Goal: Obtain resource: Download file/media

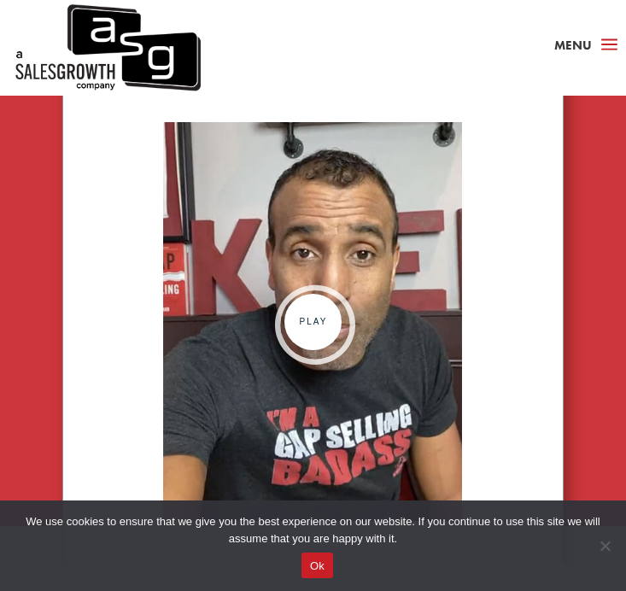
scroll to position [1596, 0]
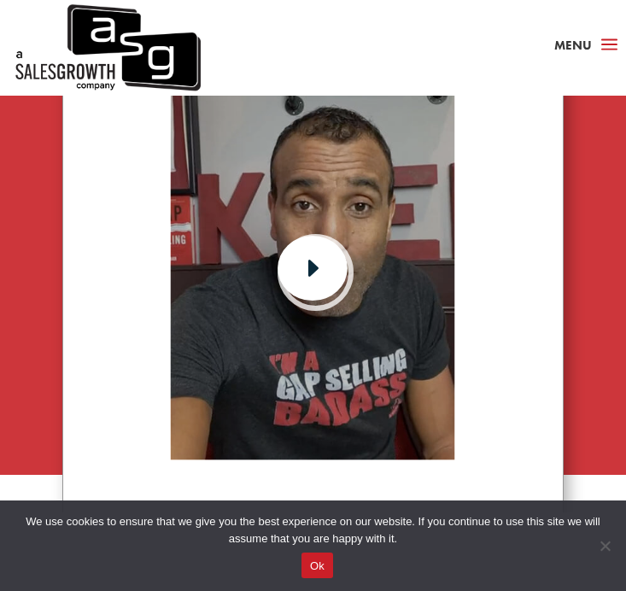
click at [305, 450] on link at bounding box center [313, 456] width 285 height 13
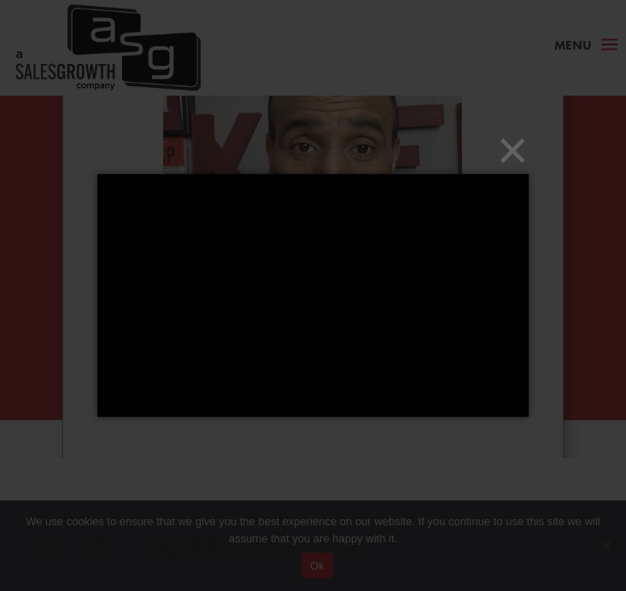
click at [330, 126] on div "×" at bounding box center [313, 295] width 626 height 591
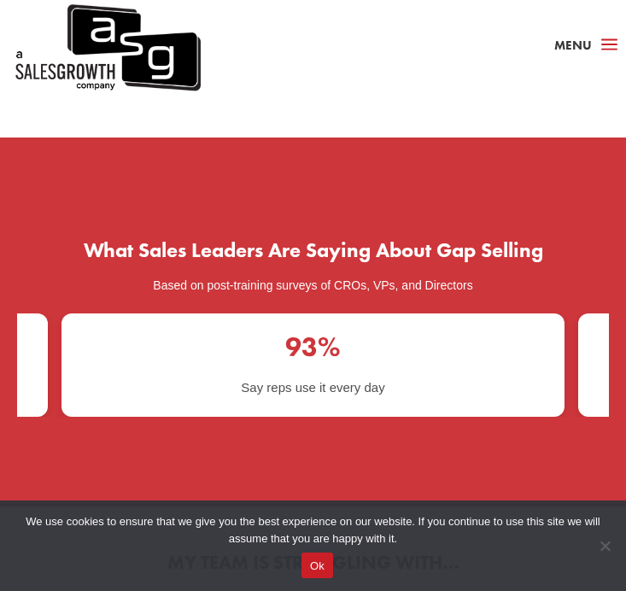
scroll to position [3104, 0]
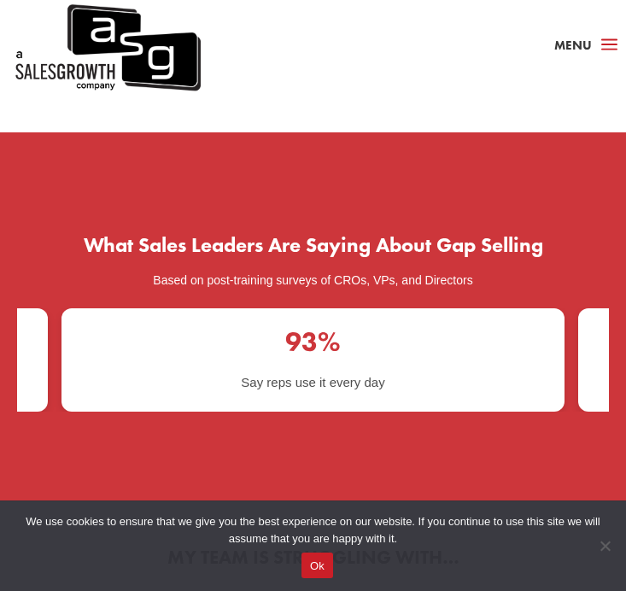
click at [621, 305] on div "What Sales Leaders Are Saying About Gap Selling Based on post-training surveys …" at bounding box center [313, 323] width 626 height 245
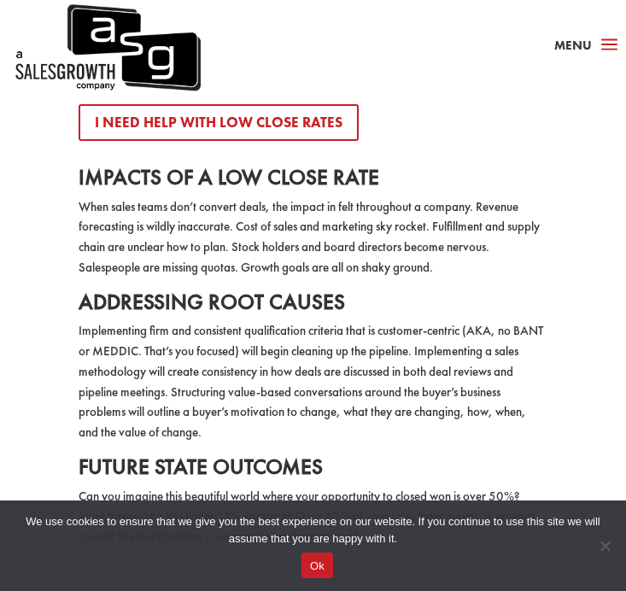
scroll to position [3989, 0]
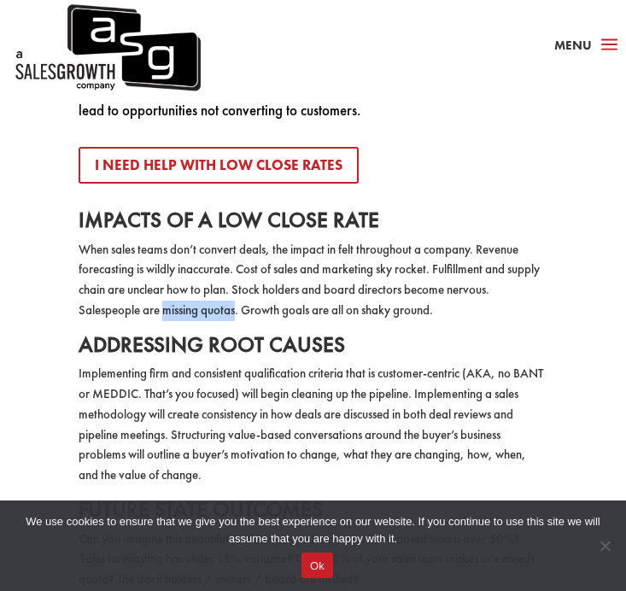
drag, startPoint x: 167, startPoint y: 264, endPoint x: 236, endPoint y: 268, distance: 69.3
click at [237, 268] on p "When sales teams don’t convert deals, the impact in felt throughout a company. …" at bounding box center [314, 287] width 470 height 94
copy p "missing quotas"
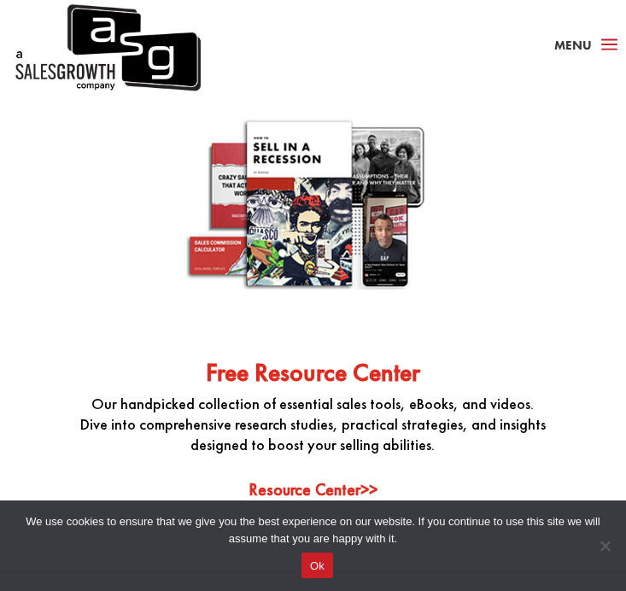
scroll to position [5801, 0]
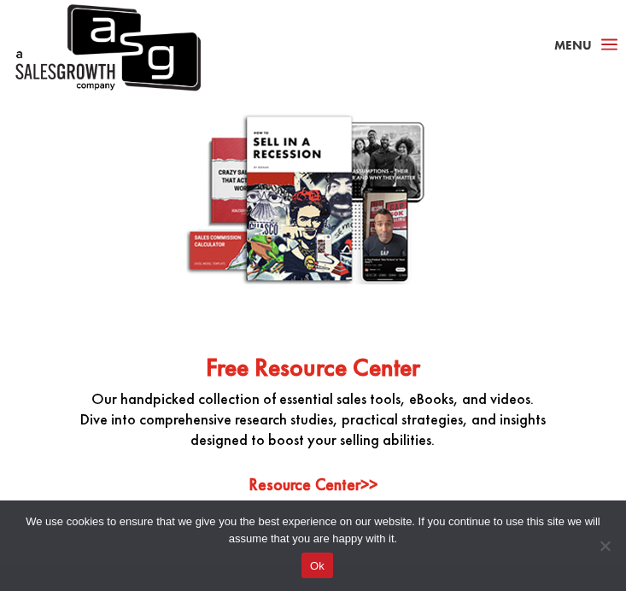
click at [330, 195] on img at bounding box center [313, 201] width 256 height 256
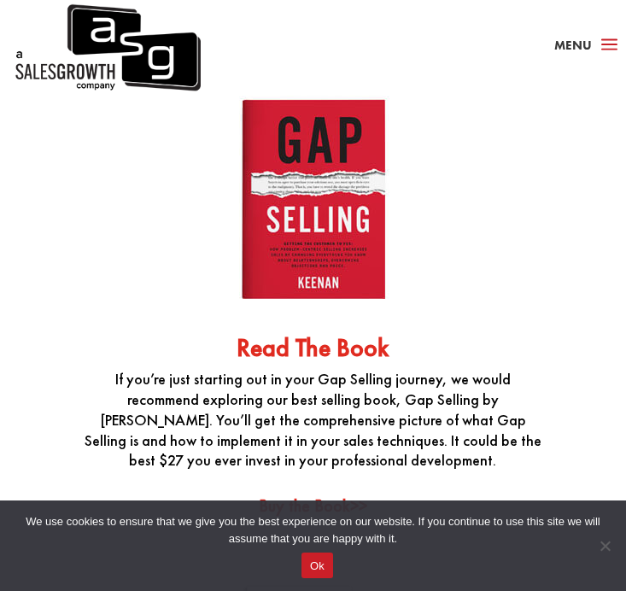
scroll to position [5339, 0]
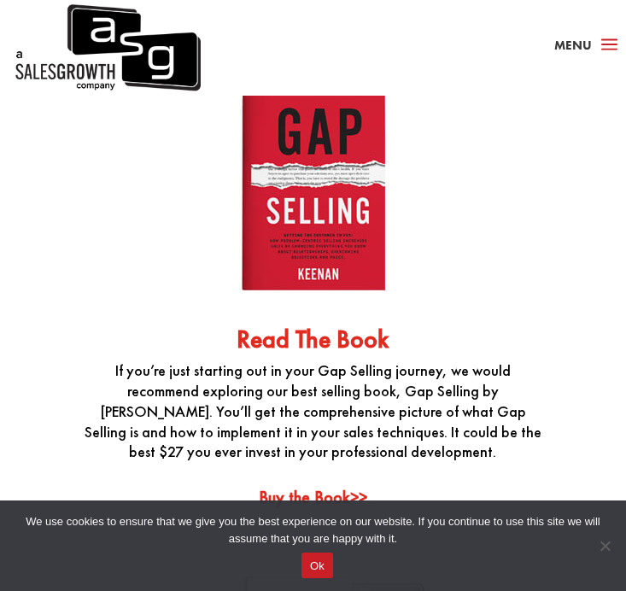
click at [319, 486] on link "Buy the Book>>" at bounding box center [313, 497] width 109 height 22
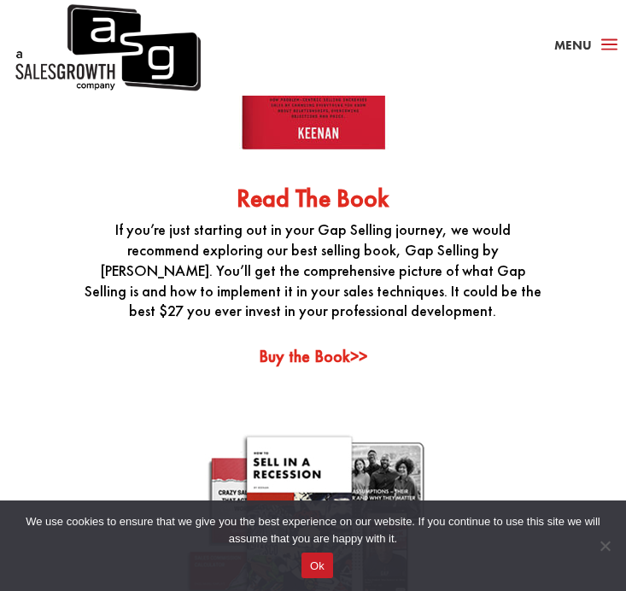
scroll to position [5486, 0]
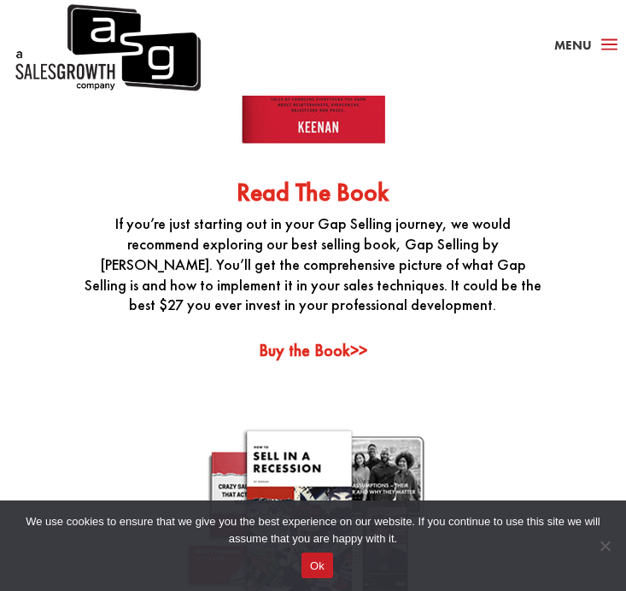
click at [324, 339] on link "Buy the Book>>" at bounding box center [313, 350] width 109 height 22
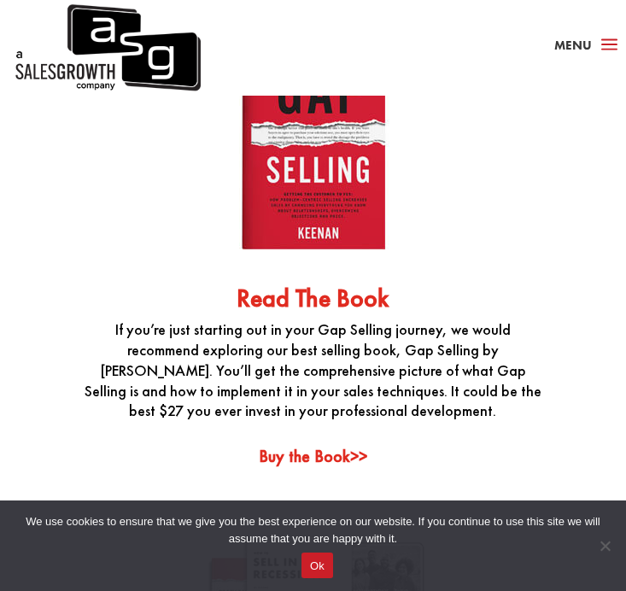
scroll to position [5406, 0]
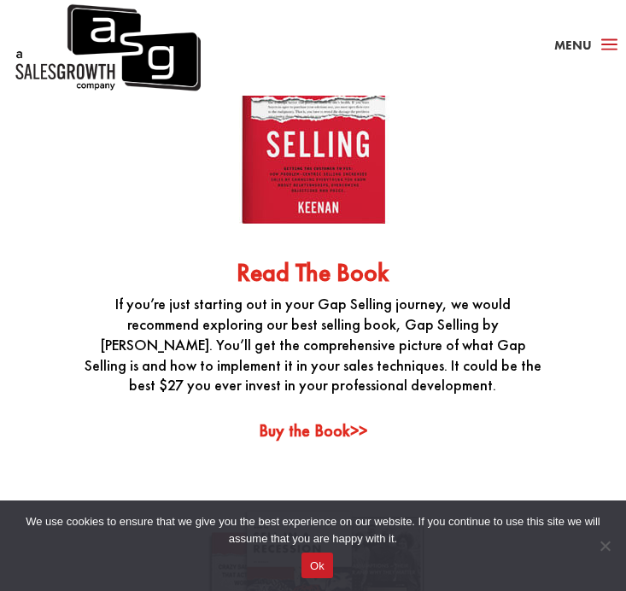
click at [327, 376] on div "Read The Book If you’re just starting out in your Gap Selling journey, we would…" at bounding box center [312, 210] width 501 height 464
click at [328, 420] on link "Buy the Book>>" at bounding box center [313, 431] width 109 height 22
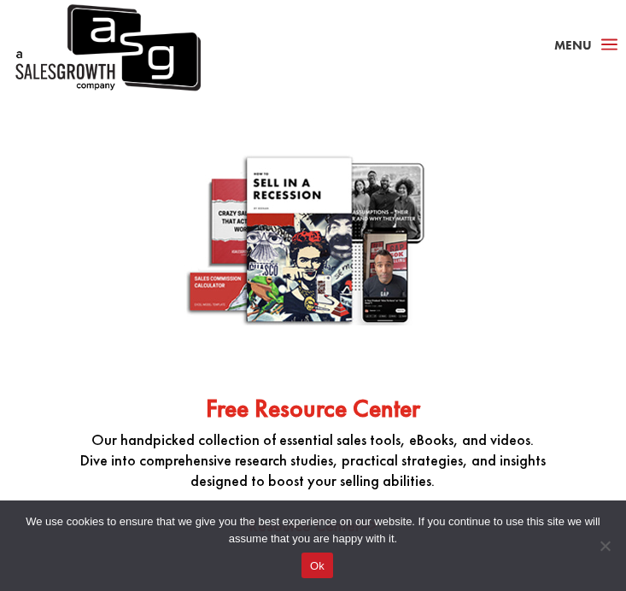
scroll to position [5761, 0]
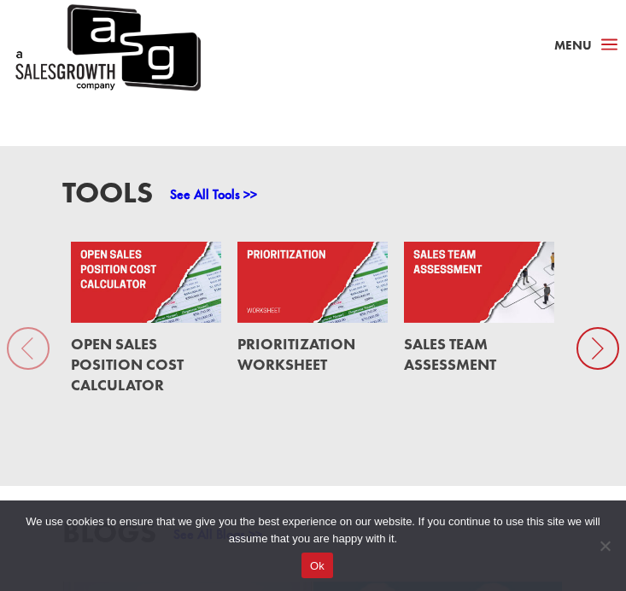
scroll to position [1343, 0]
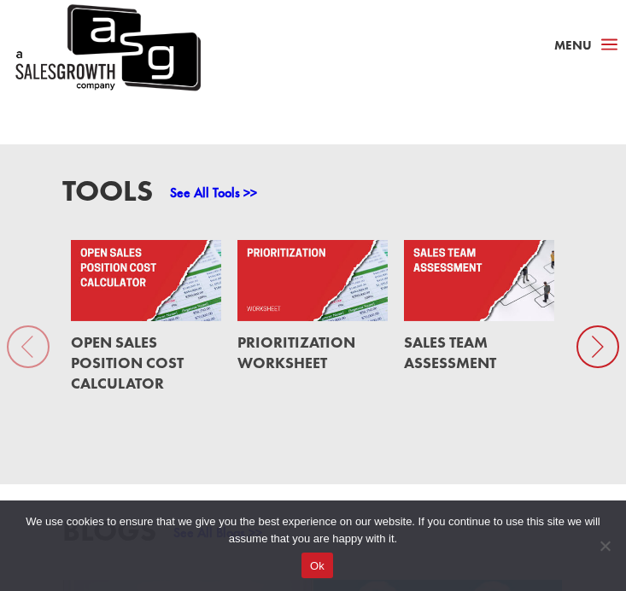
click at [586, 343] on icon at bounding box center [598, 347] width 43 height 43
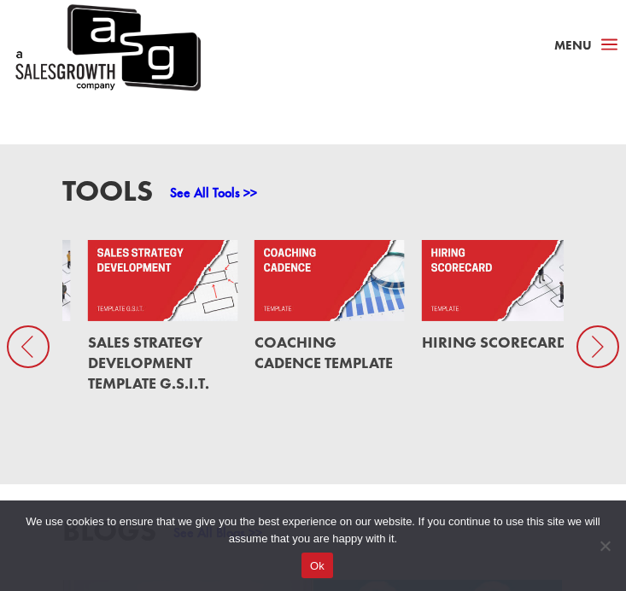
click at [609, 316] on div "Tools See All Tools >> Open Sales Position Cost Calculator Prioritization Works…" at bounding box center [313, 314] width 626 height 340
click at [609, 356] on icon at bounding box center [598, 347] width 43 height 43
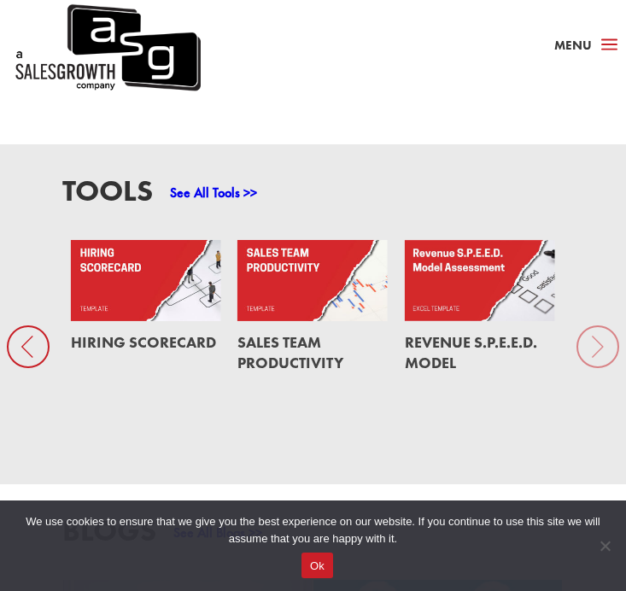
click at [609, 354] on div "Tools See All Tools >> Open Sales Position Cost Calculator Prioritization Works…" at bounding box center [313, 314] width 626 height 340
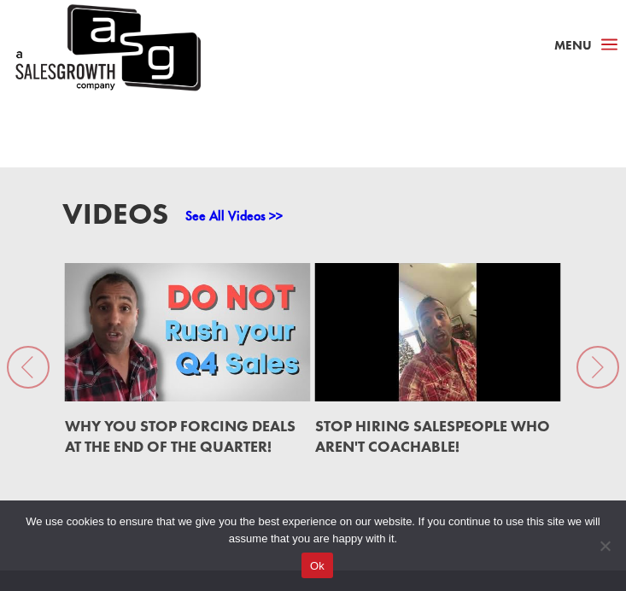
scroll to position [2093, 0]
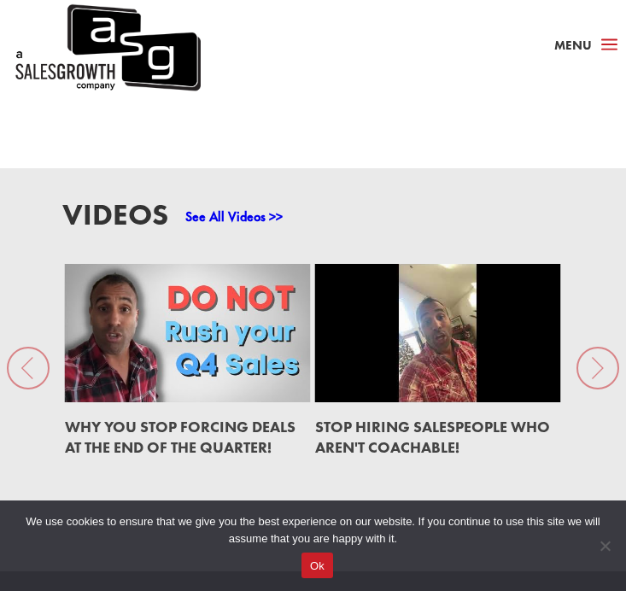
click at [591, 371] on div "Videos See All Videos >> Why You Stop Forcing Deals at the End of the Quarter! …" at bounding box center [313, 335] width 626 height 335
click at [591, 366] on div "Videos See All Videos >> Why You Stop Forcing Deals at the End of the Quarter! …" at bounding box center [313, 335] width 626 height 335
click at [11, 367] on div "Videos See All Videos >> Why You Stop Forcing Deals at the End of the Quarter! …" at bounding box center [313, 335] width 626 height 335
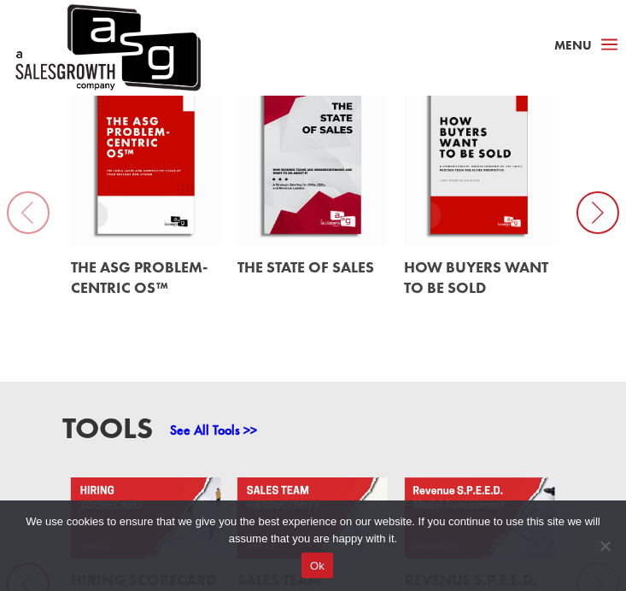
scroll to position [1126, 0]
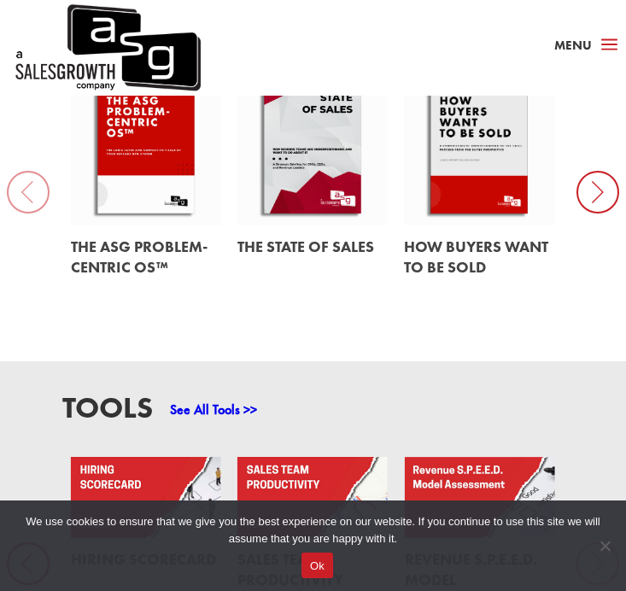
click at [465, 154] on link at bounding box center [479, 140] width 150 height 171
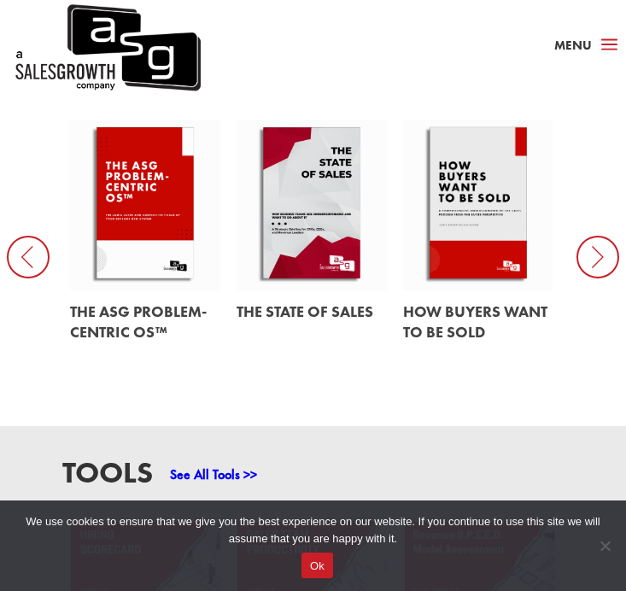
scroll to position [1031, 0]
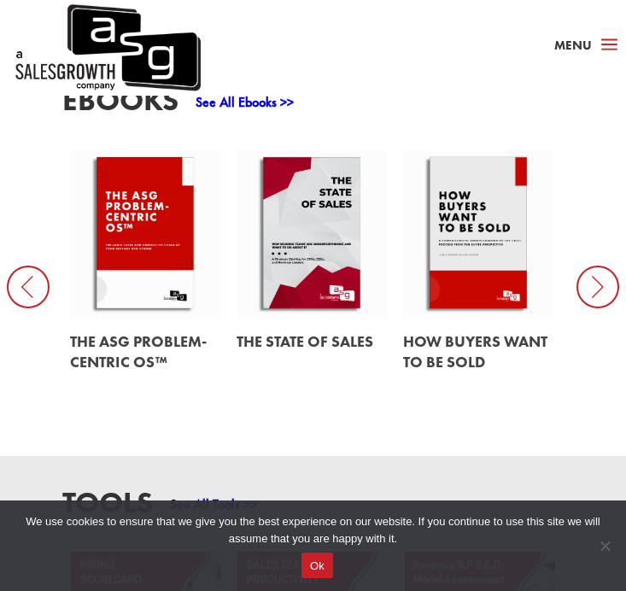
click at [332, 205] on link at bounding box center [312, 235] width 150 height 171
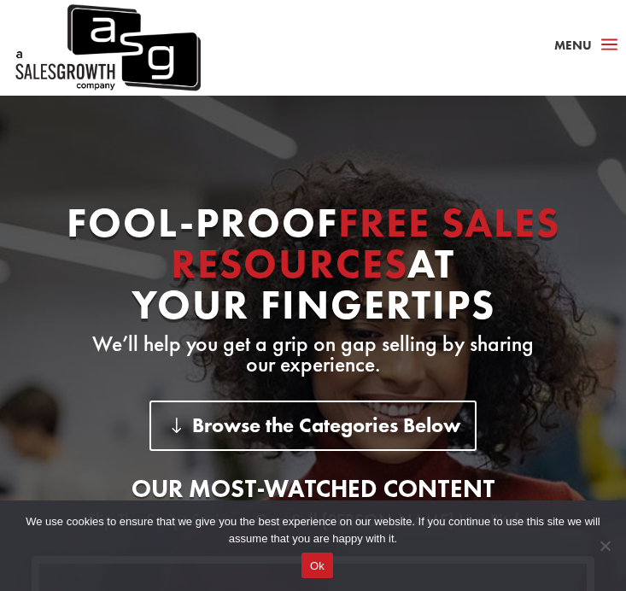
scroll to position [0, 0]
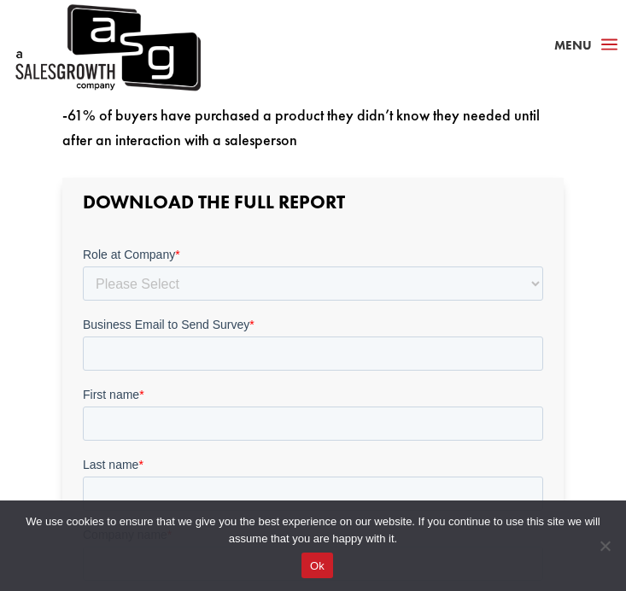
scroll to position [660, 0]
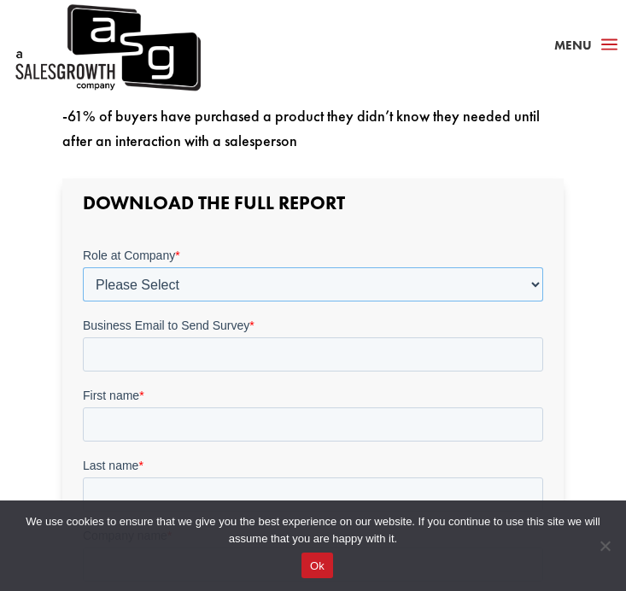
click at [292, 291] on select "Please Select C-Level (CRO, CSO, etc) Senior Leadership (VP of Sales, VP of Ena…" at bounding box center [312, 284] width 461 height 34
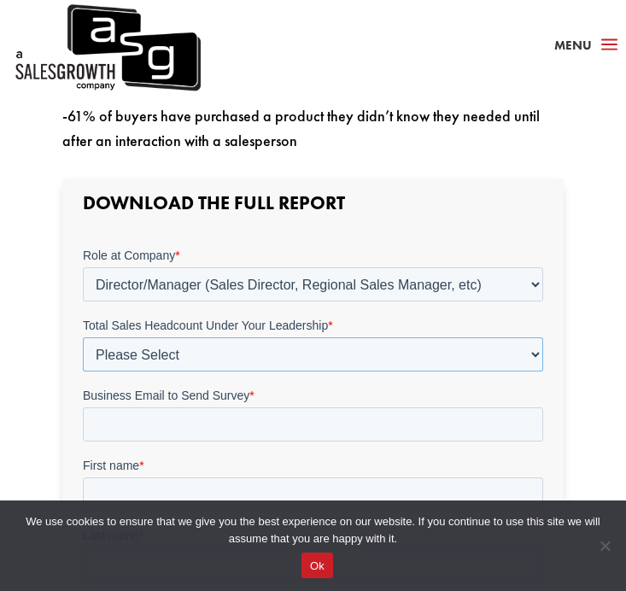
click at [175, 360] on select "Please Select Just Me 1-9 [PHONE_NUMBER] [PHONE_NUMBER]+" at bounding box center [312, 354] width 461 height 34
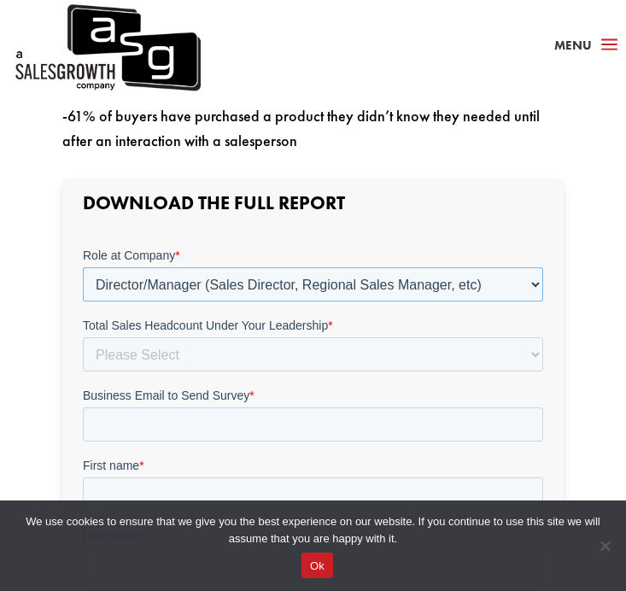
click at [158, 296] on select "Please Select C-Level (CRO, CSO, etc) Senior Leadership (VP of Sales, VP of Ena…" at bounding box center [312, 284] width 461 height 34
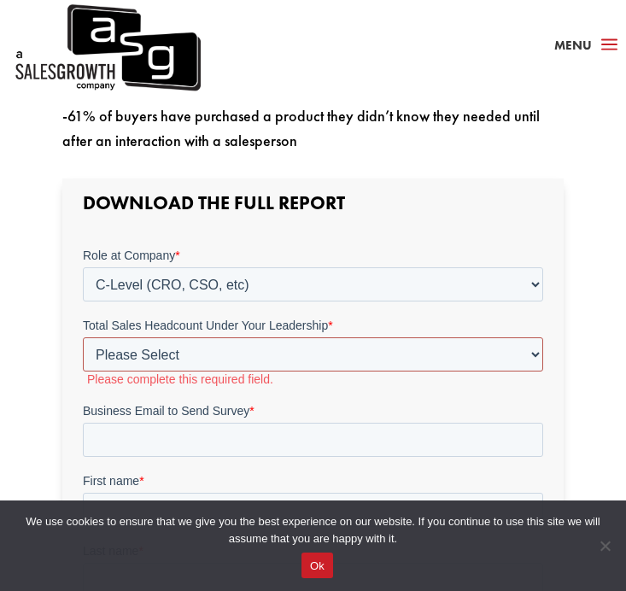
click at [159, 358] on select "Please Select Just Me 1-9 [PHONE_NUMBER] [PHONE_NUMBER]+" at bounding box center [312, 354] width 461 height 34
click at [231, 303] on div "Role at Company * Please Select C-Level (CRO, CSO, etc) Senior Leadership (VP o…" at bounding box center [312, 316] width 461 height 140
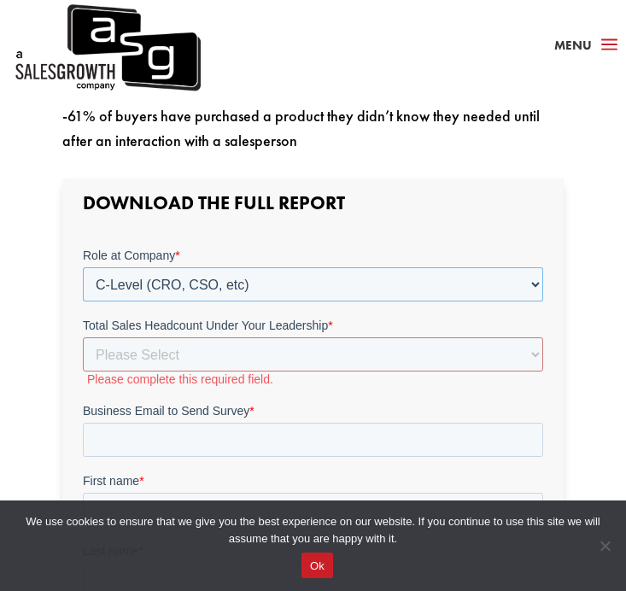
click at [231, 295] on select "Please Select C-Level (CRO, CSO, etc) Senior Leadership (VP of Sales, VP of Ena…" at bounding box center [312, 284] width 461 height 34
select select "Other"
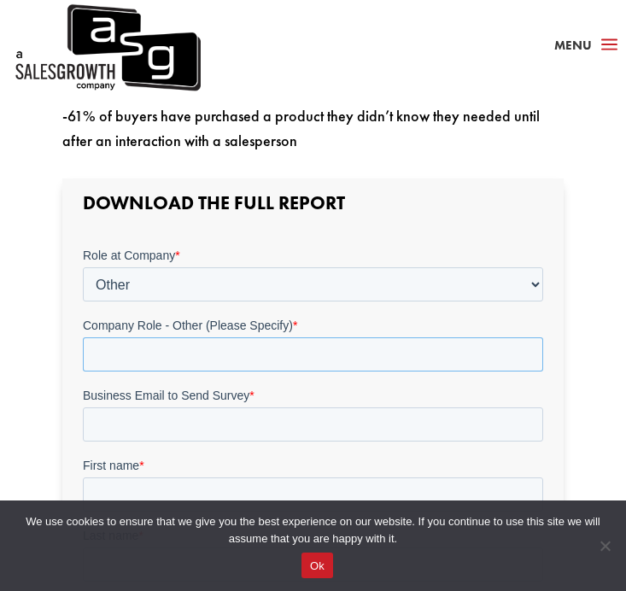
click at [162, 353] on input "Company Role - Other (Please Specify) *" at bounding box center [312, 354] width 461 height 34
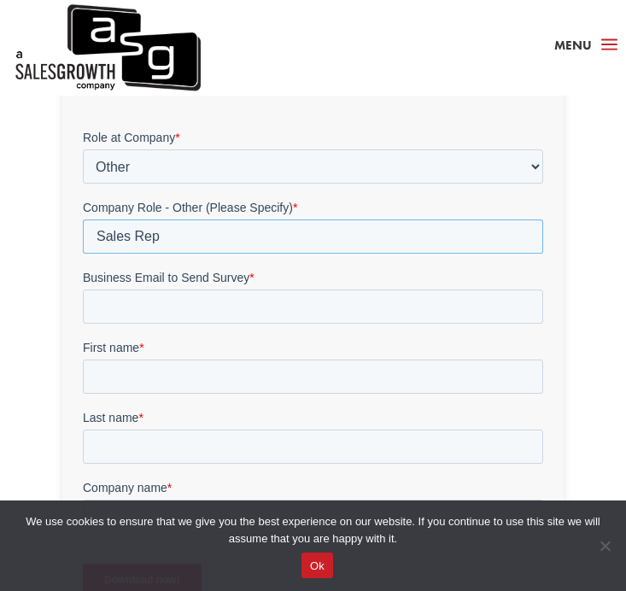
scroll to position [791, 0]
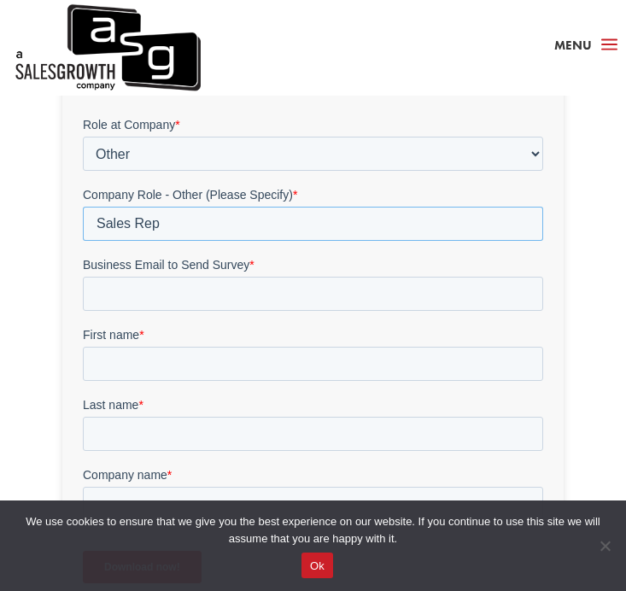
type input "Sales Rep"
click at [160, 286] on input "Business Email to Send Survey *" at bounding box center [312, 293] width 461 height 34
type input "[EMAIL_ADDRESS][DOMAIN_NAME]"
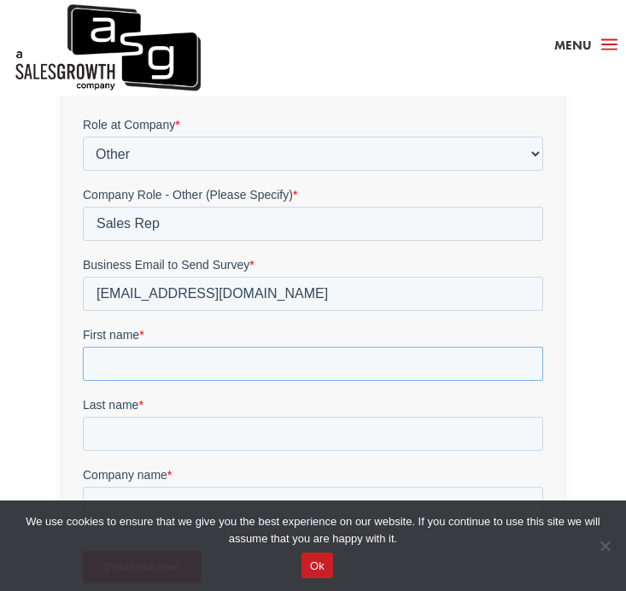
type input "[PERSON_NAME]"
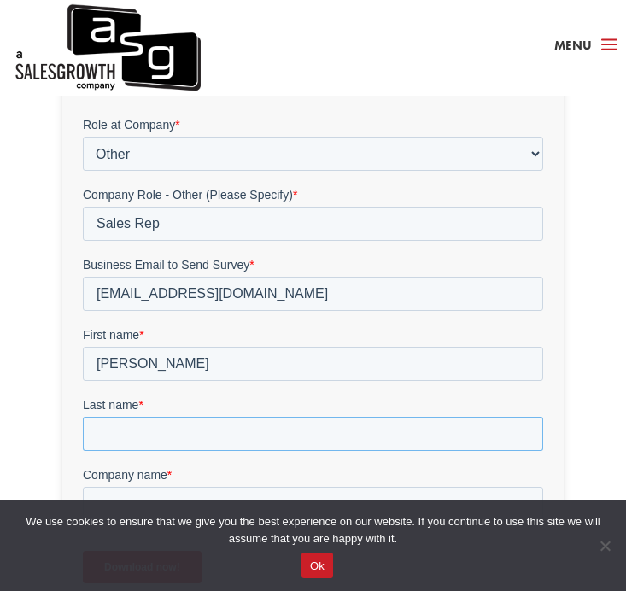
type input "Mussa"
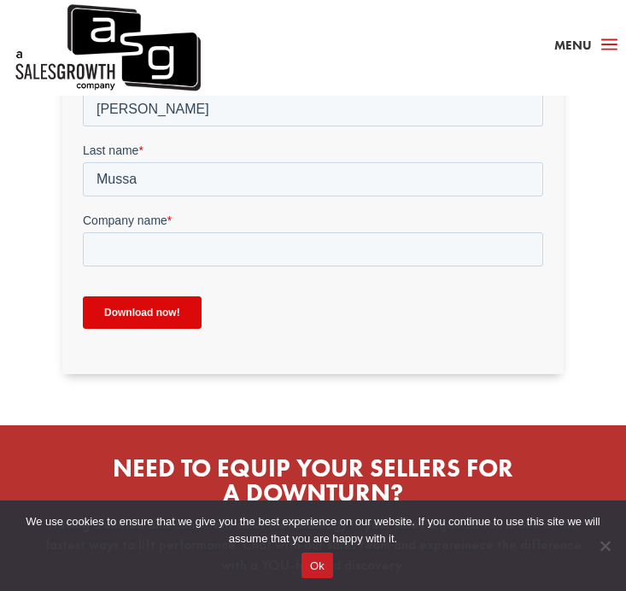
click at [131, 293] on div "Download now!" at bounding box center [312, 313] width 461 height 62
click at [131, 310] on input "Download now!" at bounding box center [141, 313] width 119 height 32
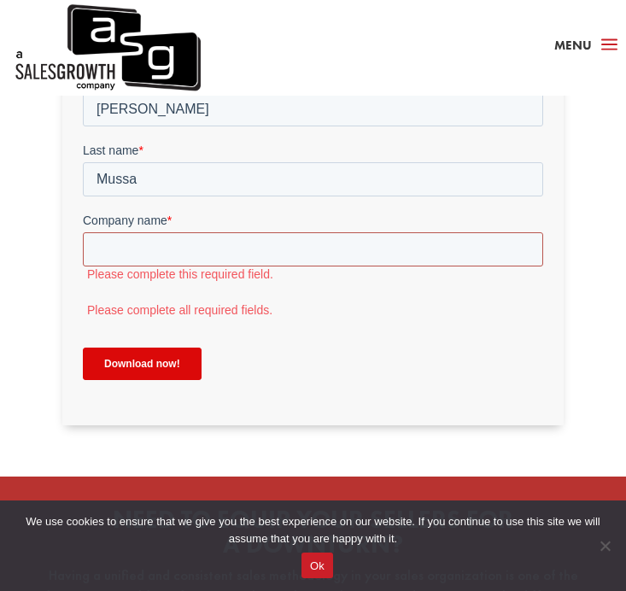
click at [132, 262] on input "Company name *" at bounding box center [312, 249] width 461 height 34
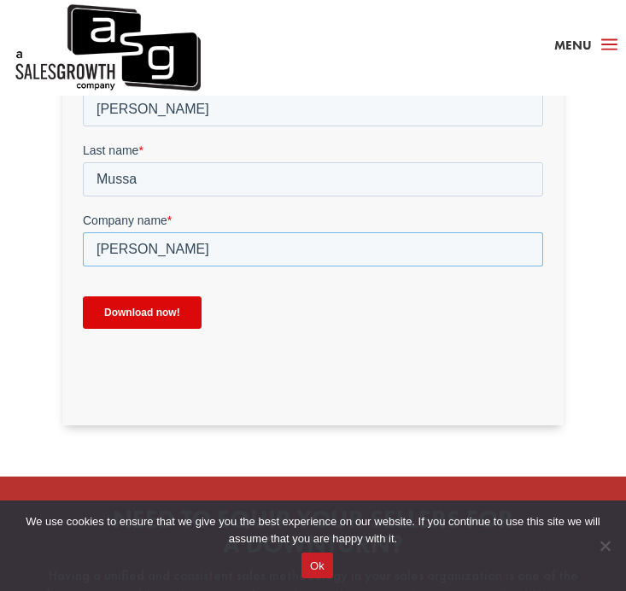
type input "[PERSON_NAME]"
click at [141, 315] on input "Download now!" at bounding box center [141, 313] width 119 height 32
click at [159, 297] on input "Download now!" at bounding box center [141, 313] width 119 height 32
click at [162, 310] on input "Download now!" at bounding box center [141, 313] width 119 height 32
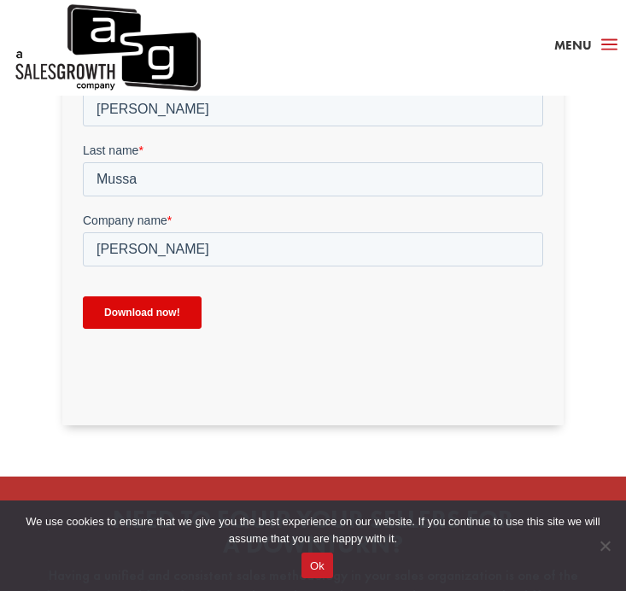
click at [160, 315] on input "Download now!" at bounding box center [141, 313] width 119 height 32
click at [159, 315] on input "Download now!" at bounding box center [141, 313] width 119 height 32
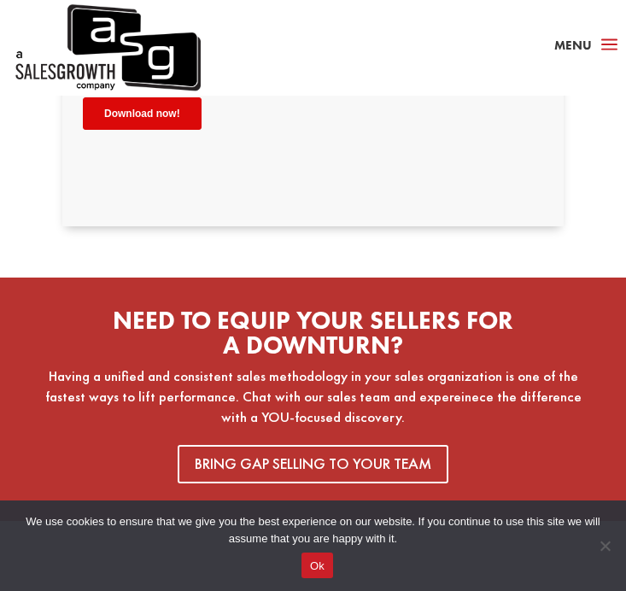
scroll to position [1142, 0]
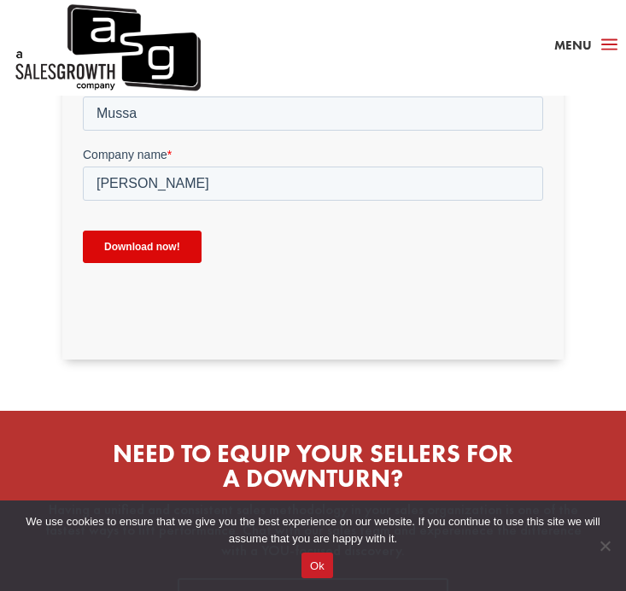
click at [133, 252] on input "Download now!" at bounding box center [141, 247] width 119 height 32
click at [132, 252] on input "Download now!" at bounding box center [141, 247] width 119 height 32
click at [153, 240] on input "Download now!" at bounding box center [141, 247] width 119 height 32
click at [152, 240] on input "Download now!" at bounding box center [141, 247] width 119 height 32
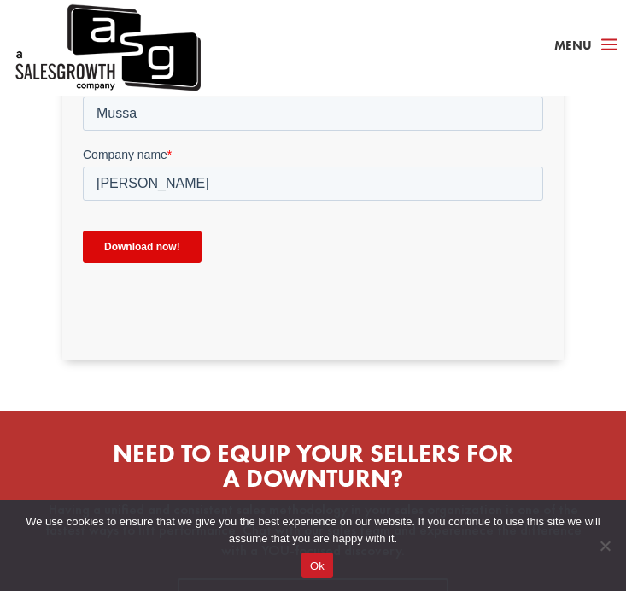
click at [152, 240] on input "Download now!" at bounding box center [141, 247] width 119 height 32
click at [152, 241] on input "Download now!" at bounding box center [141, 247] width 119 height 32
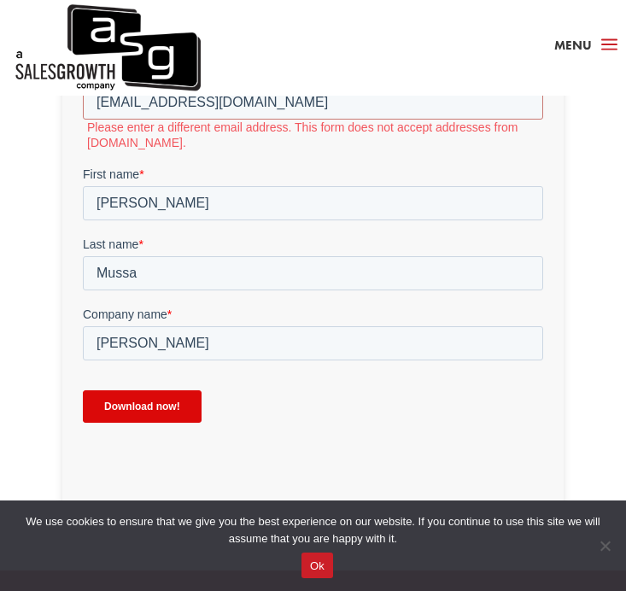
scroll to position [835, 0]
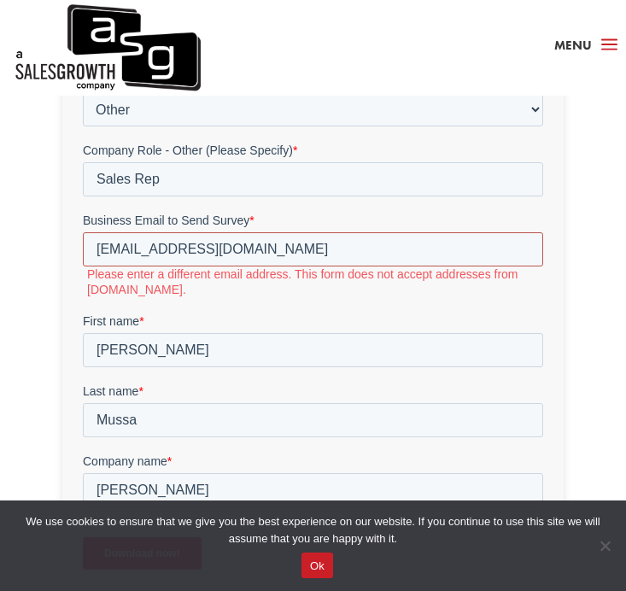
drag, startPoint x: 250, startPoint y: 255, endPoint x: 169, endPoint y: 253, distance: 81.2
click at [169, 253] on input "[EMAIL_ADDRESS][DOMAIN_NAME]" at bounding box center [312, 249] width 461 height 34
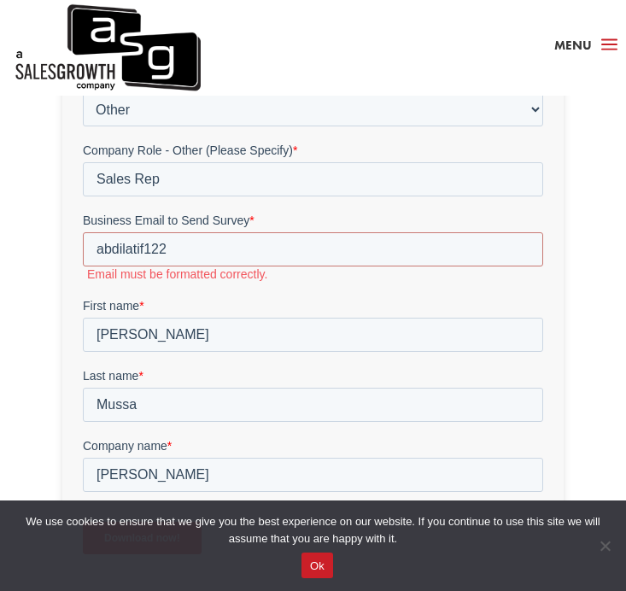
click at [18, 281] on div "ASG’s Report on B2B Buyers Understand how buyers want to be sold Inside: -95% o…" at bounding box center [313, 244] width 626 height 1485
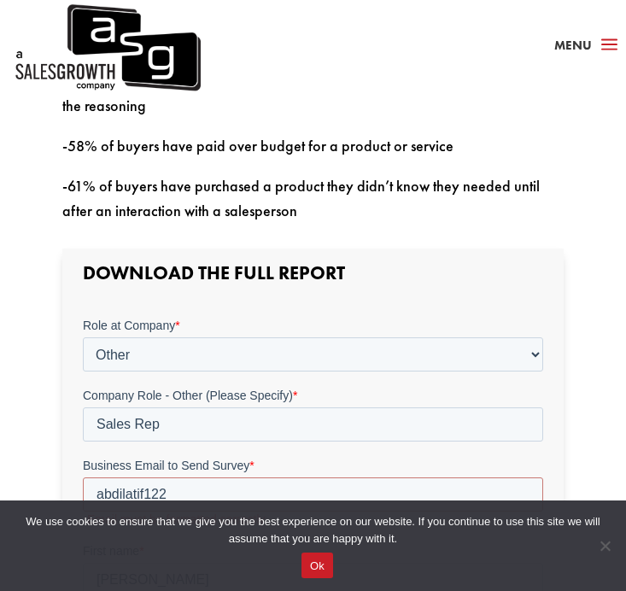
scroll to position [674, 0]
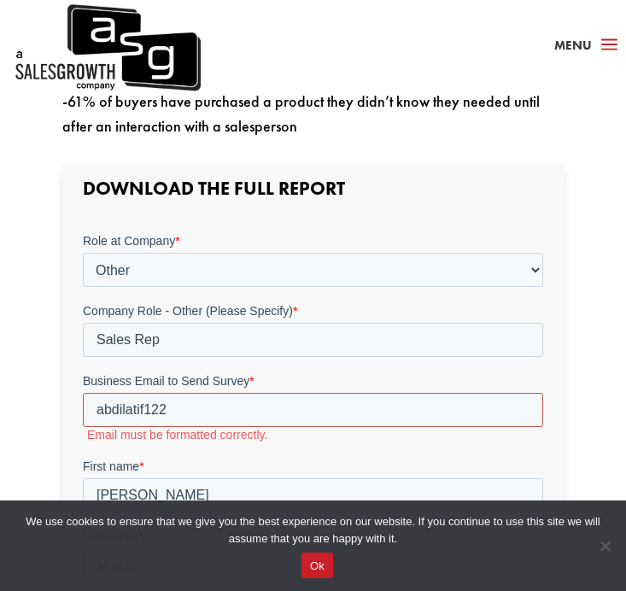
drag, startPoint x: 184, startPoint y: 407, endPoint x: -1, endPoint y: 421, distance: 185.2
click html "Role at Company * Please Select C-Level (CRO, CSO, etc) Senior Leadership (VP o…"
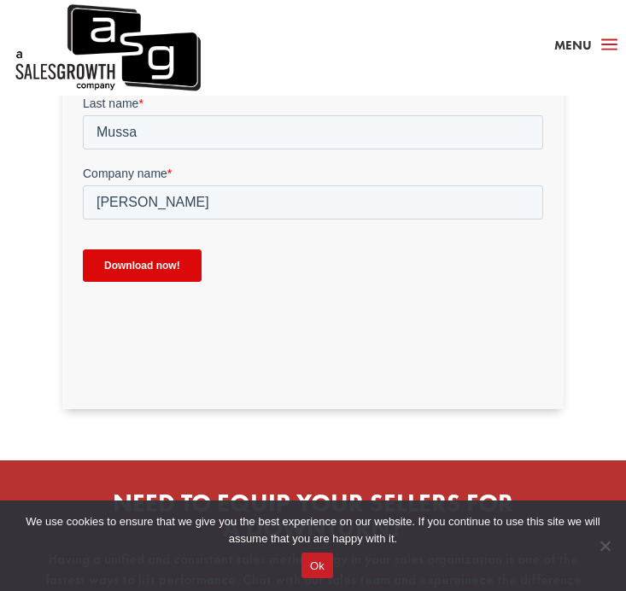
scroll to position [1171, 0]
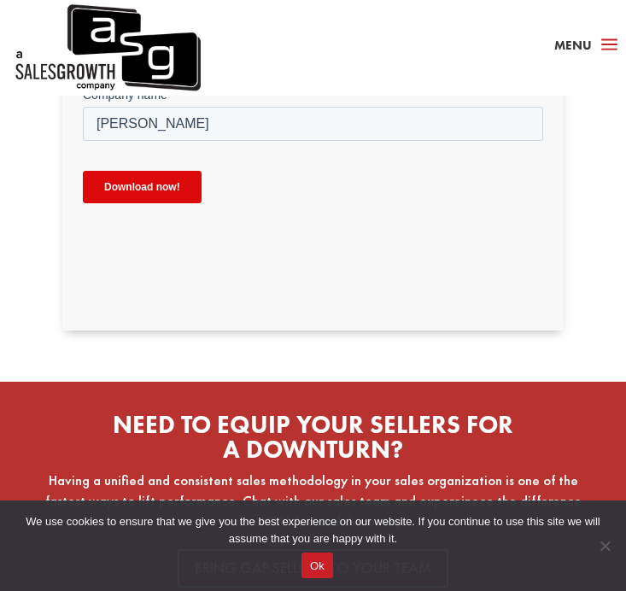
type input "[EMAIL_ADDRESS][DOMAIN_NAME]"
click at [132, 187] on input "Download now!" at bounding box center [141, 187] width 119 height 32
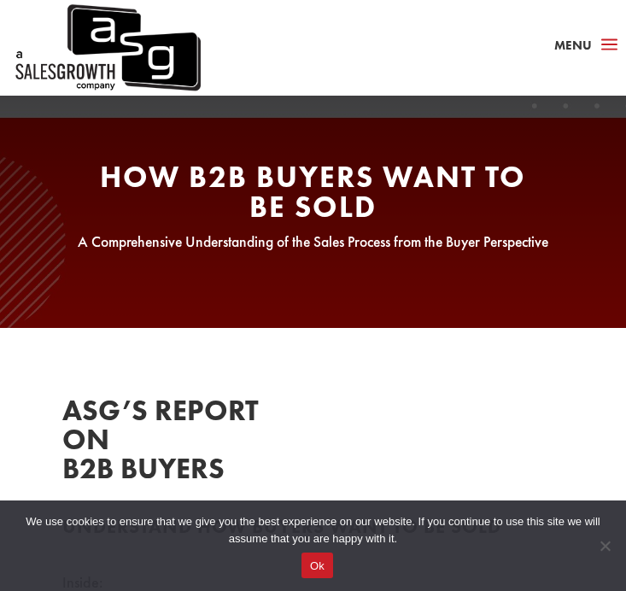
scroll to position [0, 0]
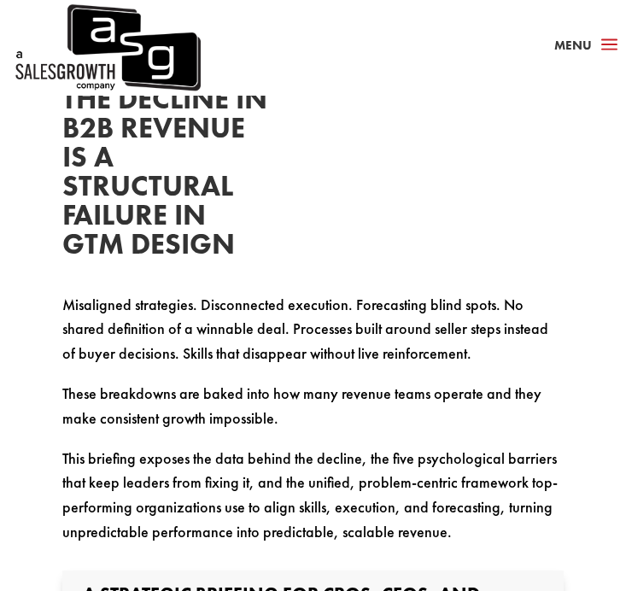
scroll to position [205, 0]
